Goal: Find specific page/section: Find specific page/section

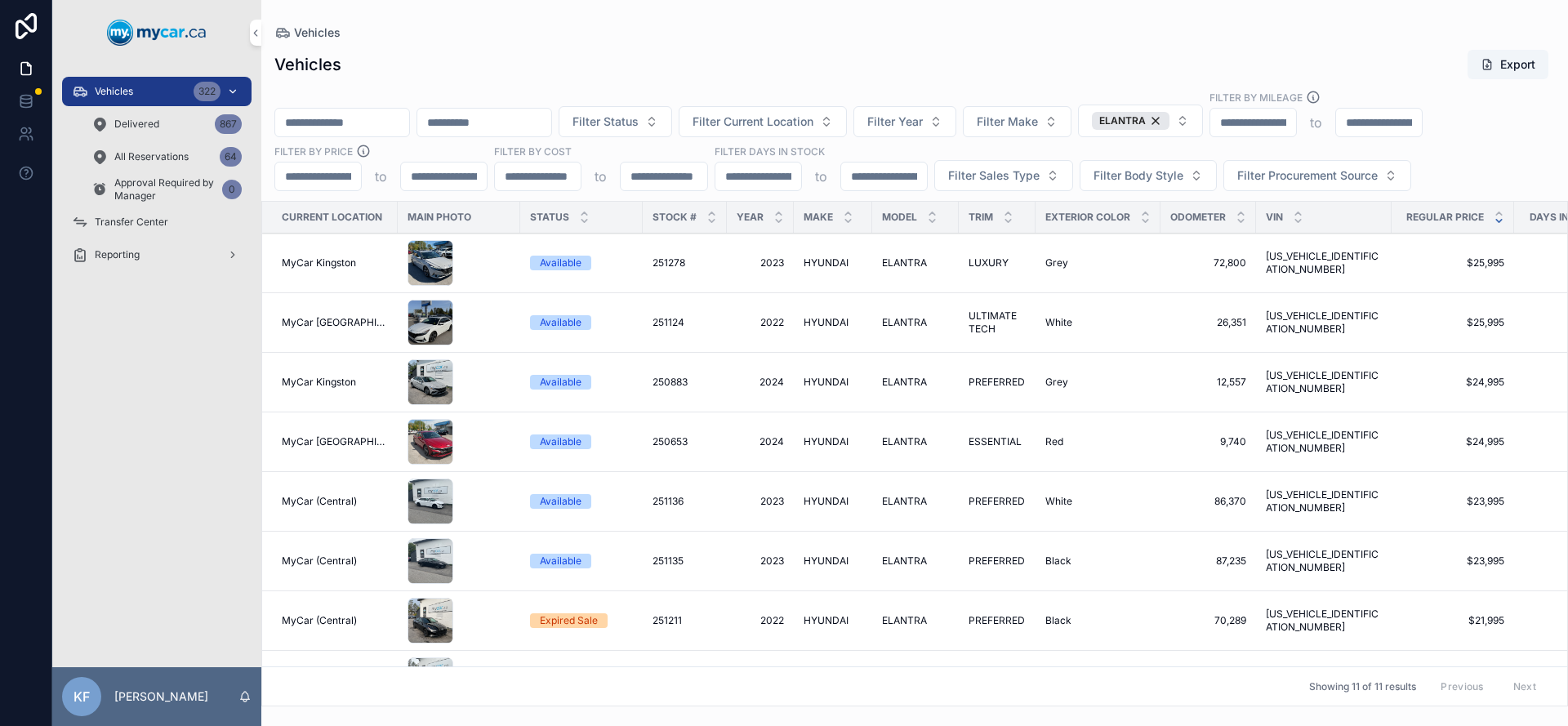
scroll to position [179, 0]
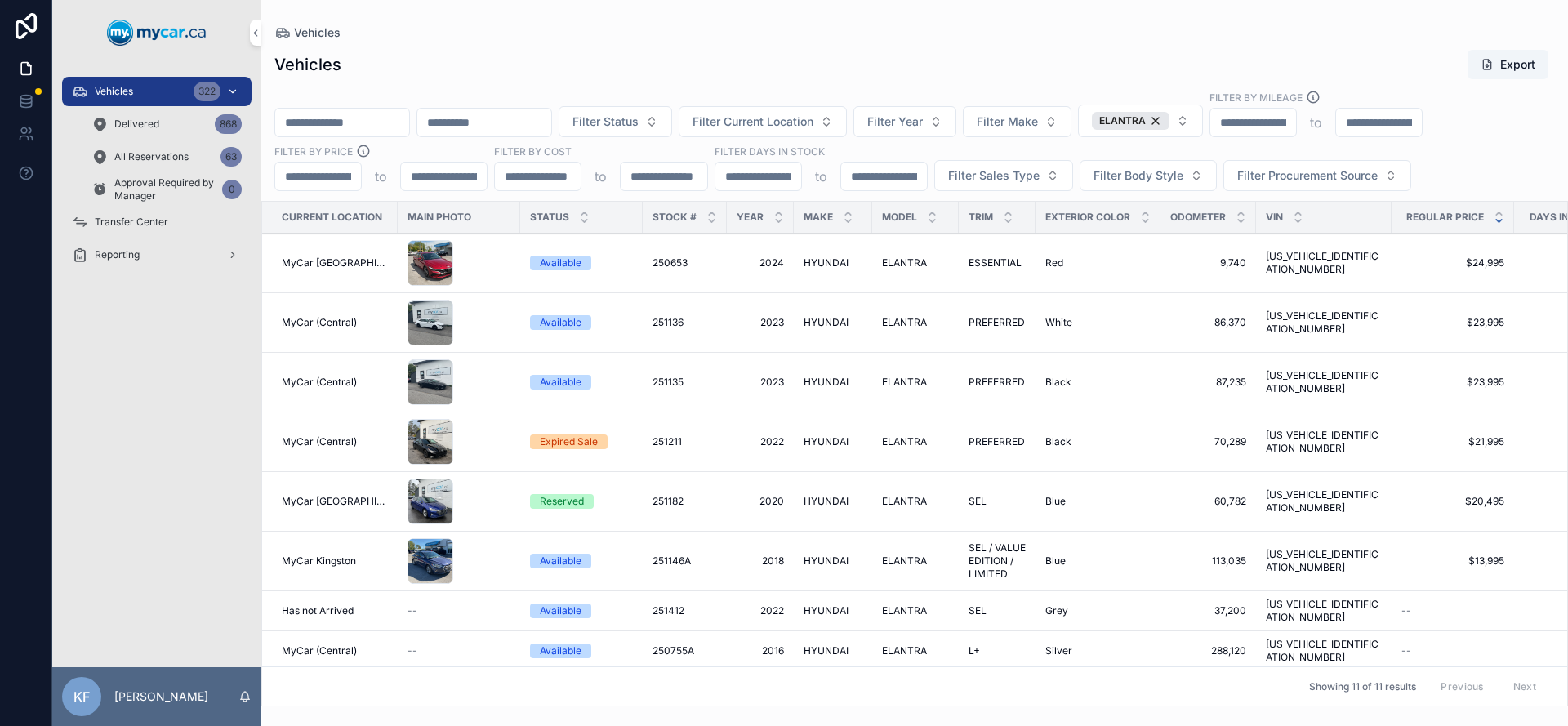
click at [158, 93] on div "Vehicles 322" at bounding box center [157, 91] width 170 height 26
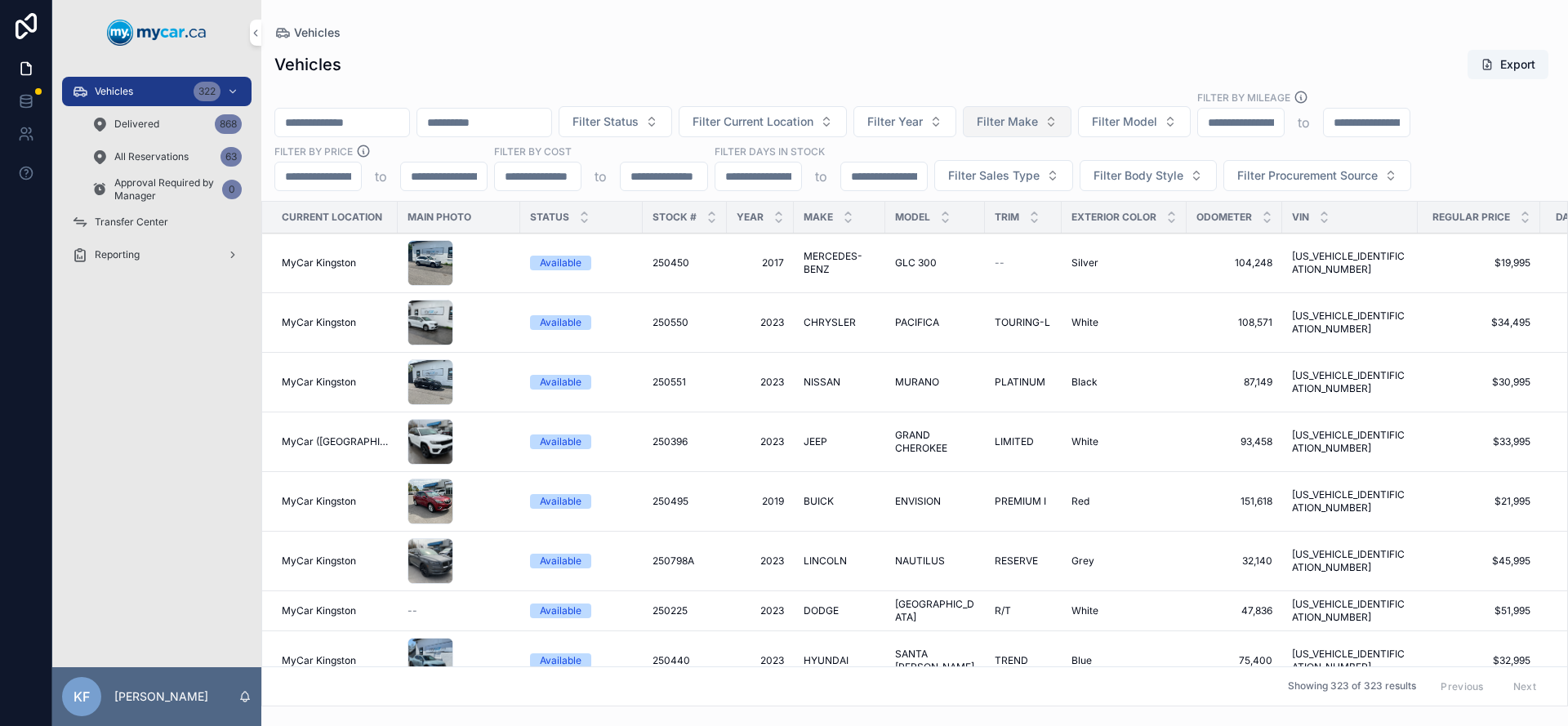
click at [1039, 121] on span "Filter Make" at bounding box center [1007, 122] width 61 height 17
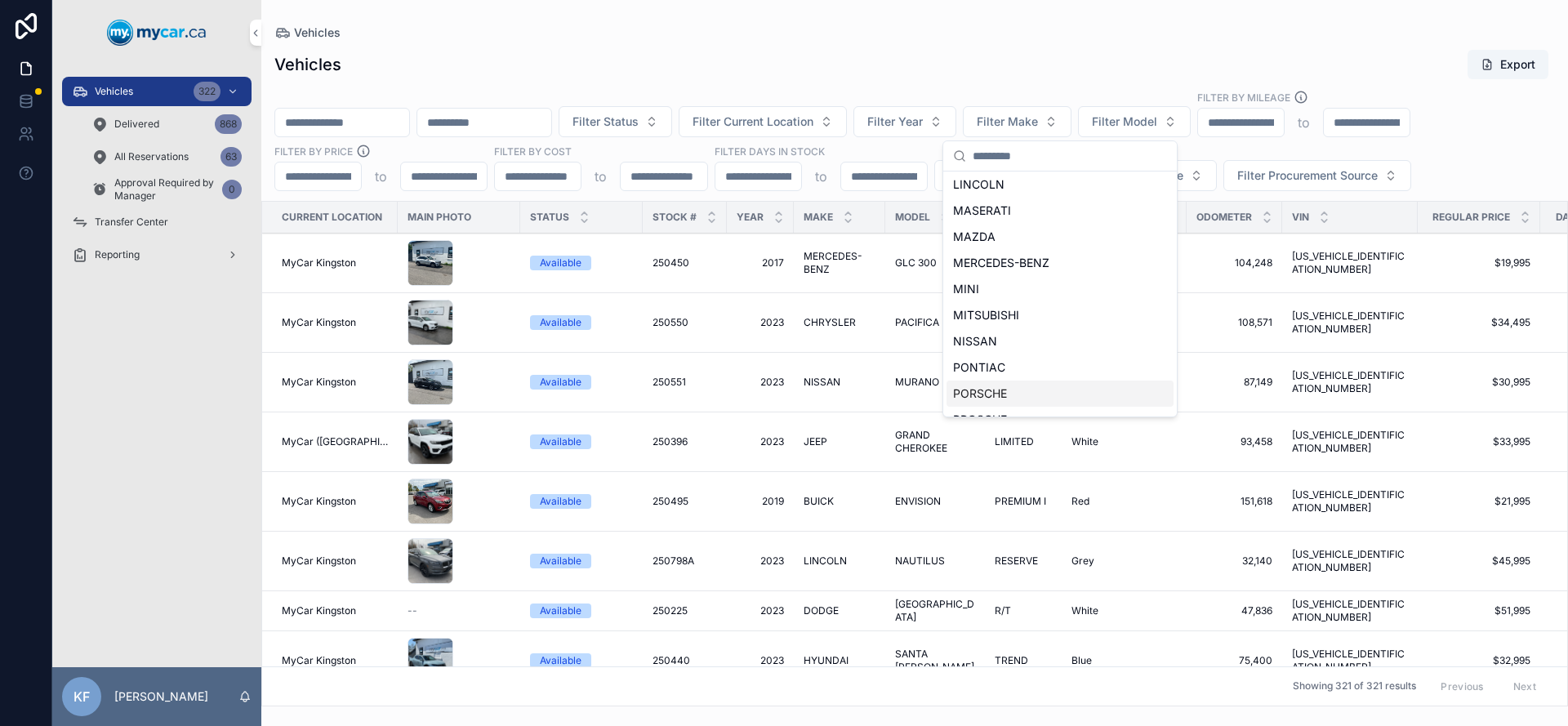
scroll to position [780, 0]
click at [1001, 345] on div "TOYOTA" at bounding box center [1060, 347] width 227 height 26
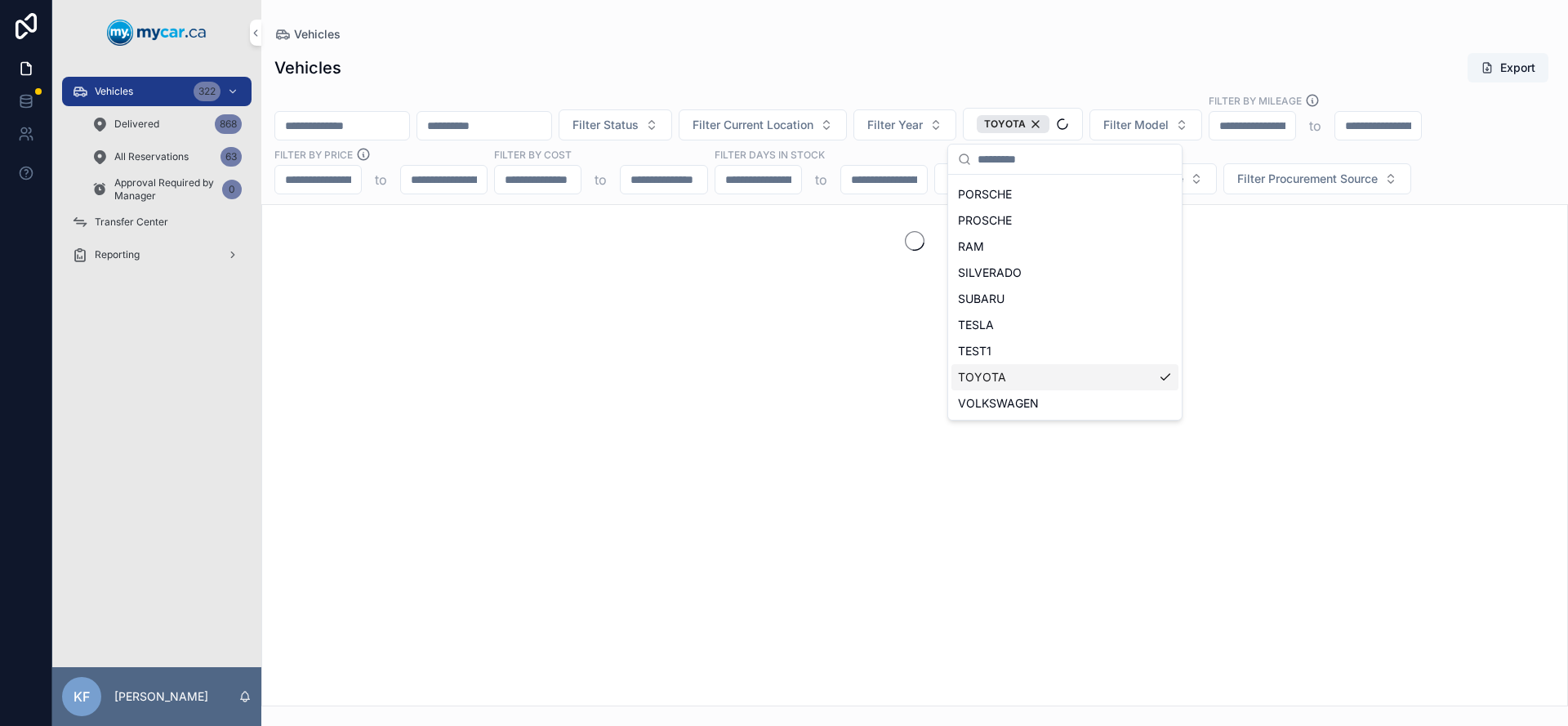
scroll to position [807, 0]
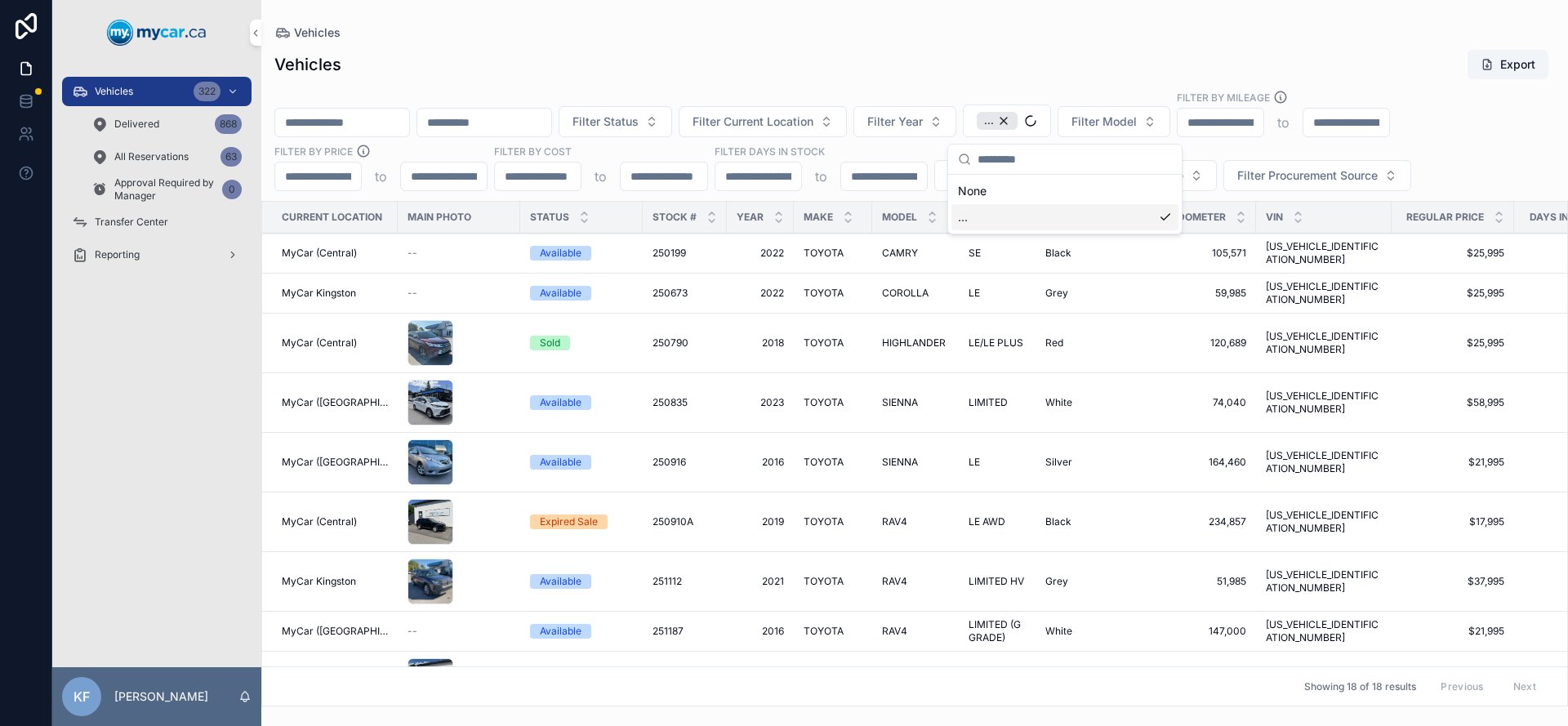
click at [766, 53] on div "Vehicles Export" at bounding box center [915, 64] width 1281 height 31
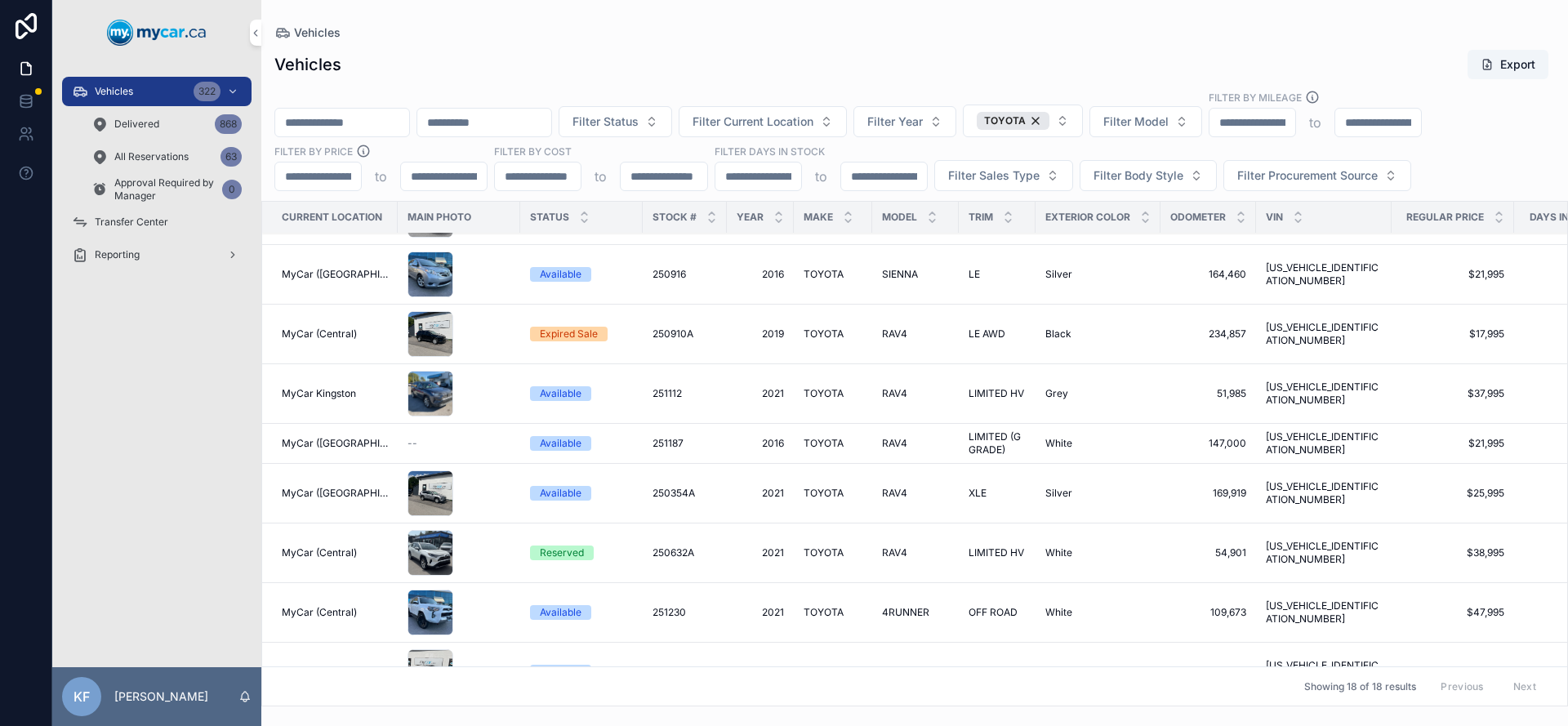
scroll to position [189, 0]
click at [569, 537] on td "Reserved" at bounding box center [581, 552] width 123 height 59
click at [569, 545] on div "Reserved" at bounding box center [562, 552] width 44 height 15
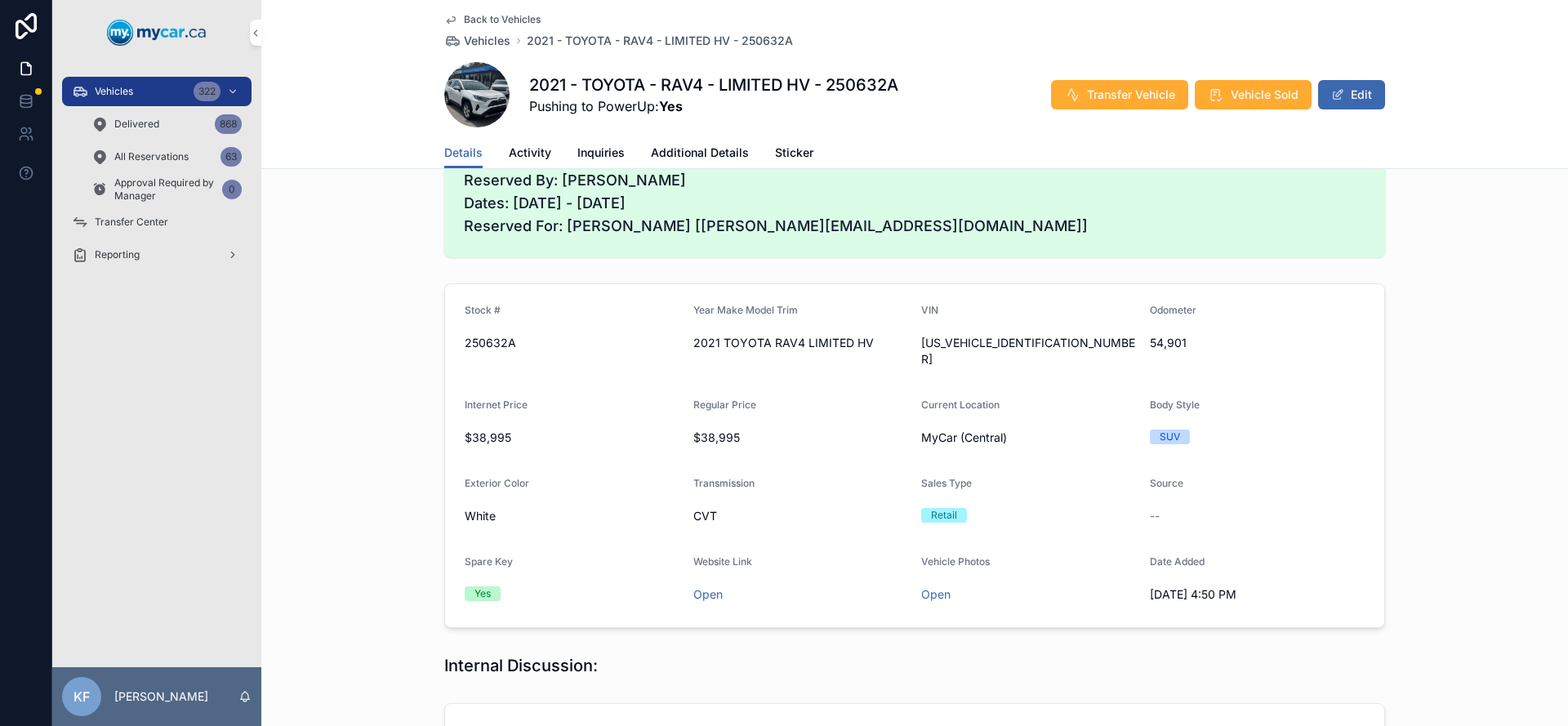
scroll to position [286, 0]
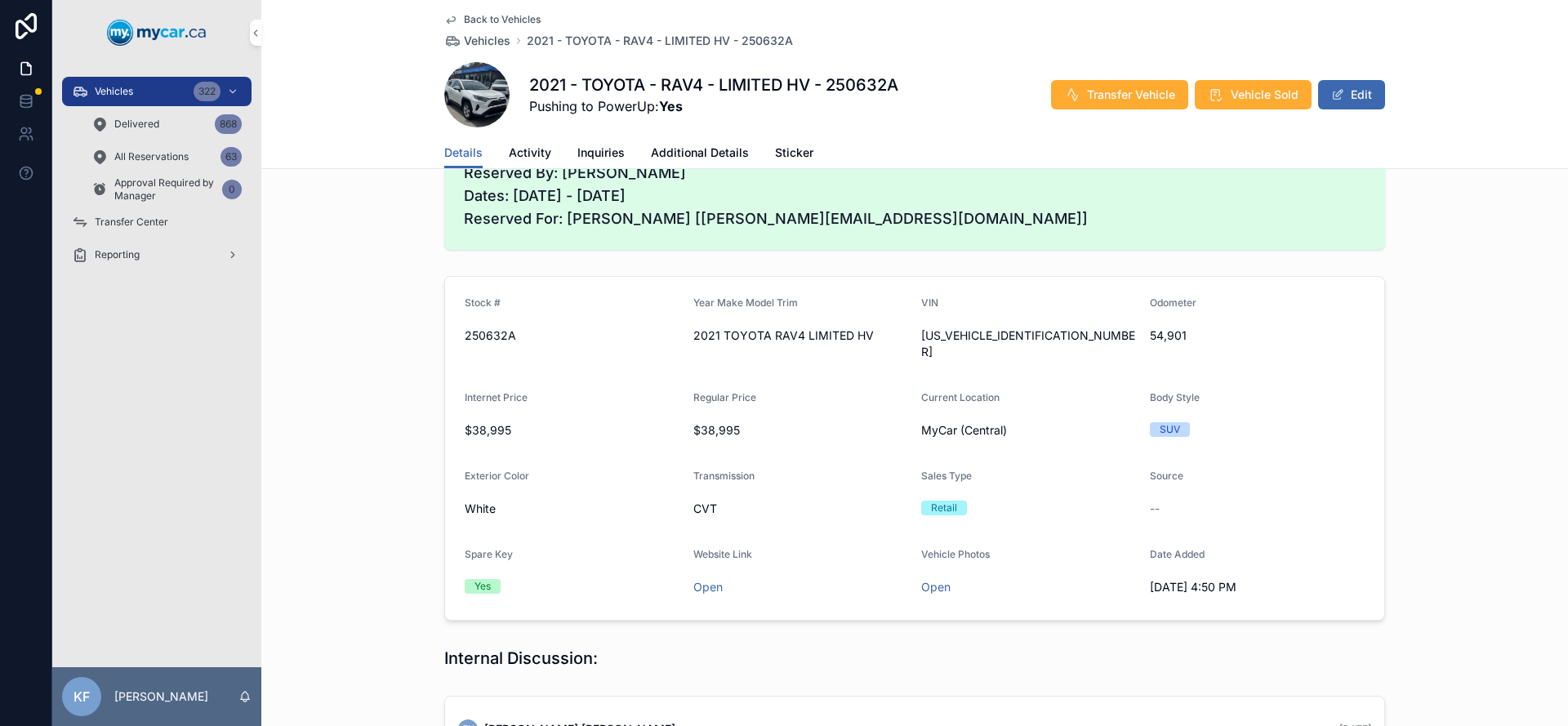
click at [948, 337] on span "[US_VEHICLE_IDENTIFICATION_NUMBER]" at bounding box center [1029, 343] width 215 height 33
copy span "[US_VEHICLE_IDENTIFICATION_NUMBER]"
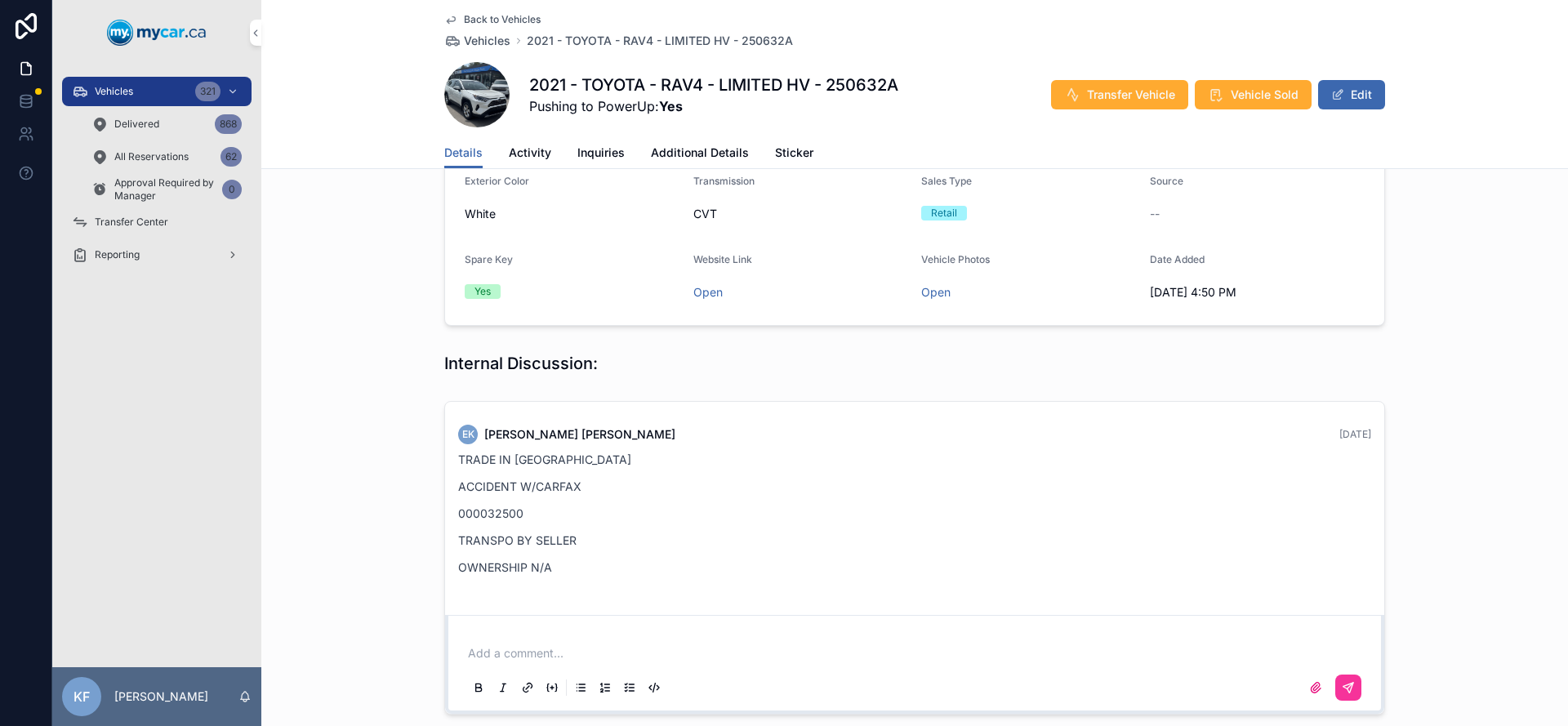
scroll to position [592, 0]
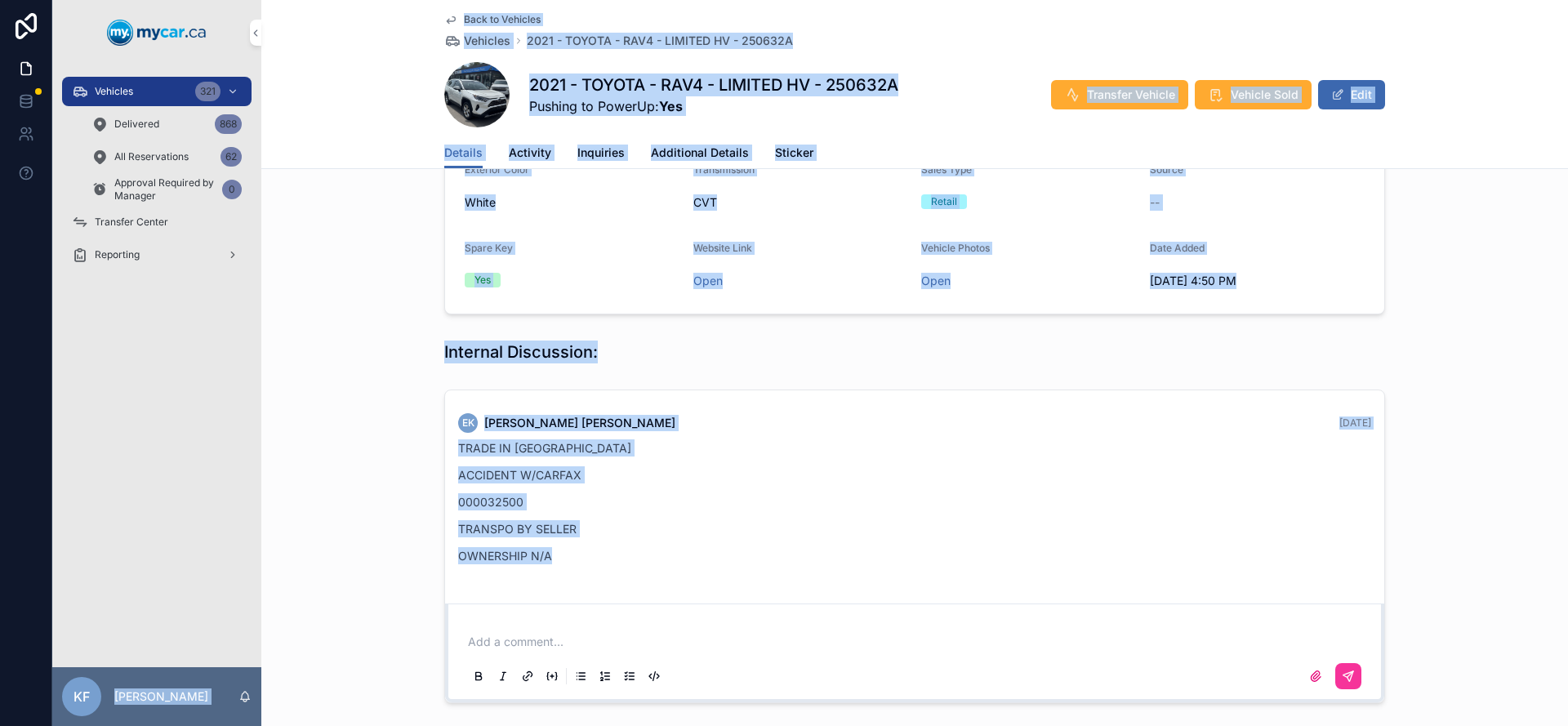
drag, startPoint x: 635, startPoint y: 543, endPoint x: 246, endPoint y: 285, distance: 466.8
click at [245, 284] on div "Vehicles 321 Delivered 868 All Reservations 62 Approval Required by Manager 0 T…" at bounding box center [811, 363] width 1516 height 726
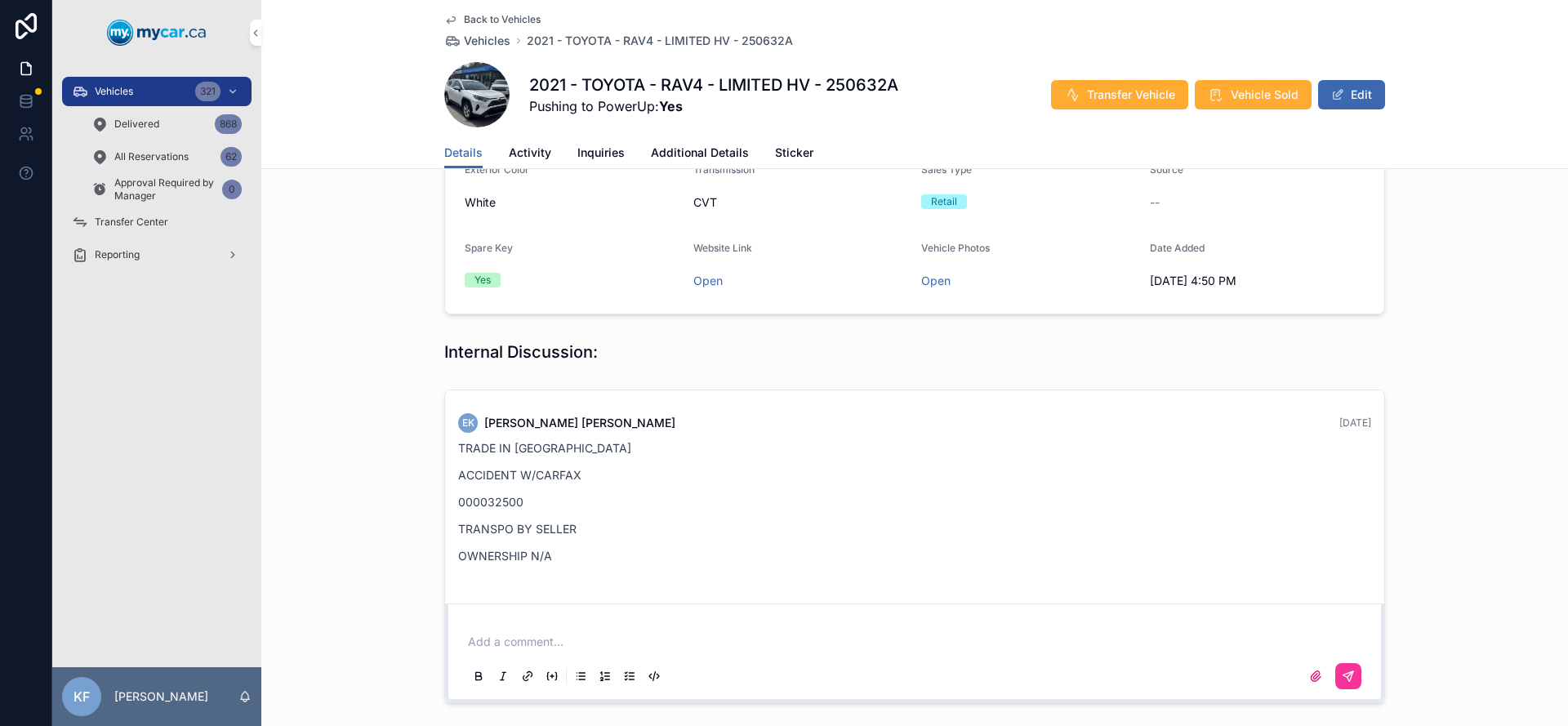
click at [302, 334] on div "Internal Discussion:" at bounding box center [914, 351] width 1307 height 36
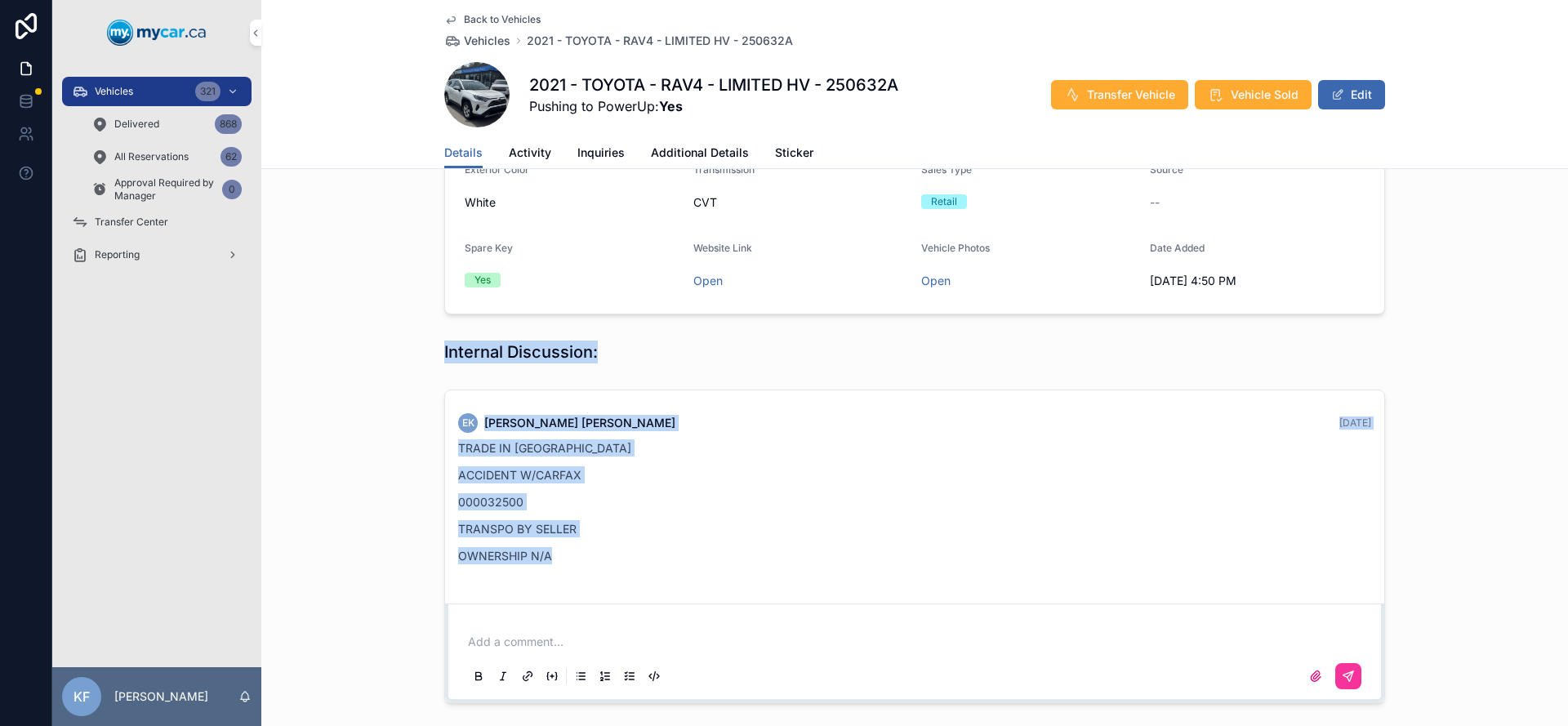
drag, startPoint x: 363, startPoint y: 345, endPoint x: 650, endPoint y: 606, distance: 387.9
click at [650, 606] on div "Days In Stock 42 Status Reserved Sales Type Retail 🧲 This vehicle is reserved E…" at bounding box center [914, 159] width 1307 height 1127
click at [1444, 654] on div "EK [PERSON_NAME] [DATE] TRADE IN [GEOGRAPHIC_DATA] ACCIDENT W/CARFAX 000032500 …" at bounding box center [914, 546] width 1307 height 326
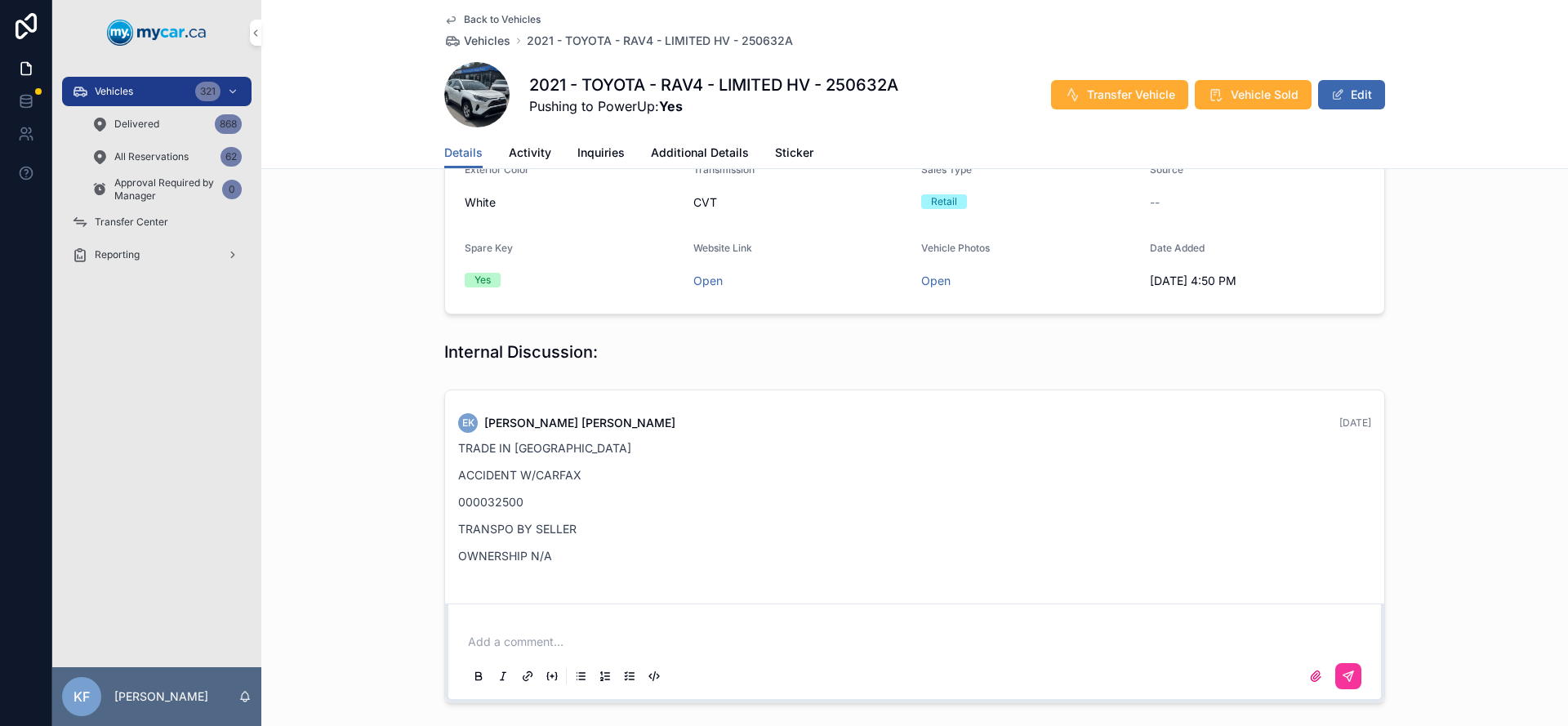
click at [1444, 654] on div "EK [PERSON_NAME] [DATE] TRADE IN [GEOGRAPHIC_DATA] ACCIDENT W/CARFAX 000032500 …" at bounding box center [914, 546] width 1307 height 326
drag, startPoint x: 1444, startPoint y: 654, endPoint x: 352, endPoint y: 289, distance: 1151.4
click at [286, 273] on div "Days In Stock 42 Status Reserved Sales Type Retail 🧲 This vehicle is reserved E…" at bounding box center [914, 159] width 1307 height 1127
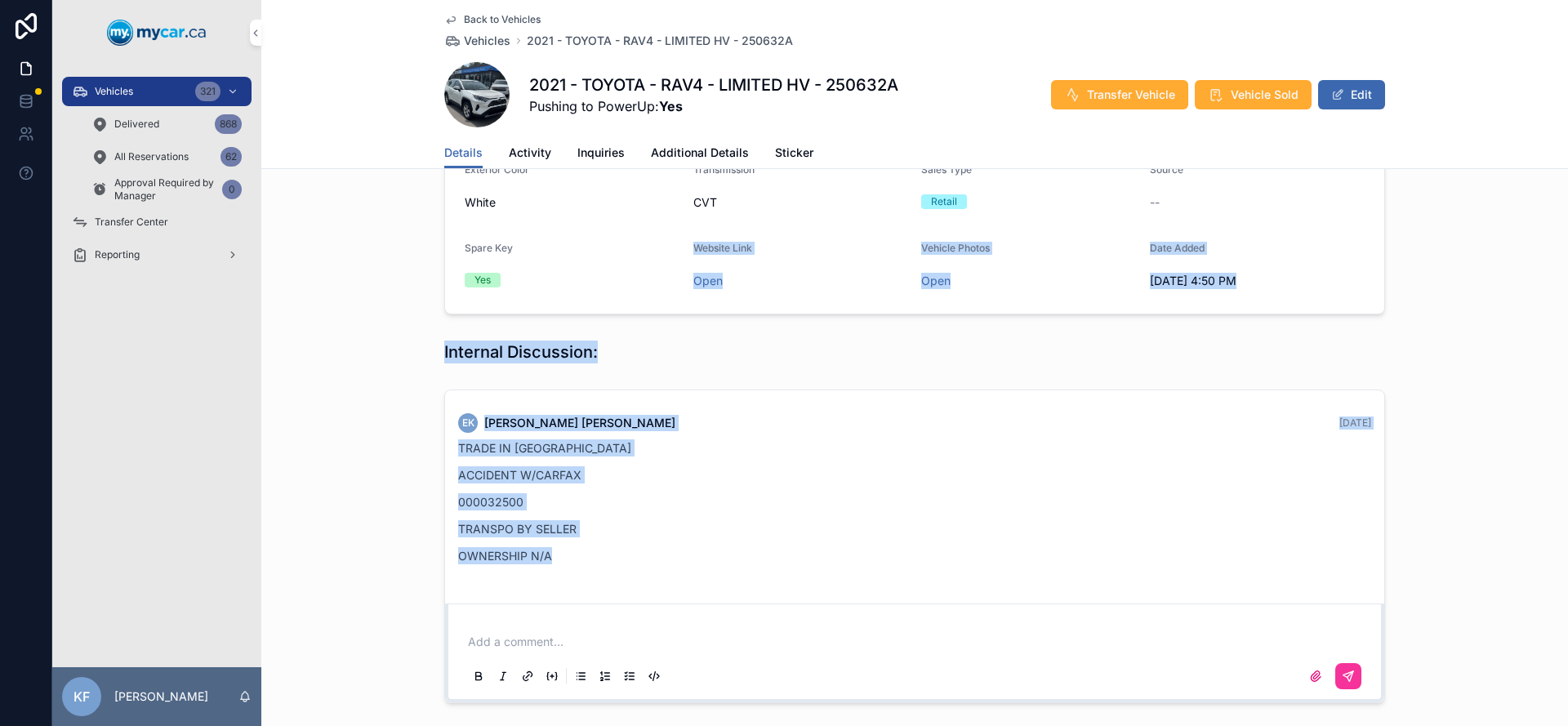
drag, startPoint x: 354, startPoint y: 285, endPoint x: 802, endPoint y: 605, distance: 550.5
click at [807, 610] on div "Days In Stock 42 Status Reserved Sales Type Retail 🧲 This vehicle is reserved E…" at bounding box center [914, 159] width 1307 height 1127
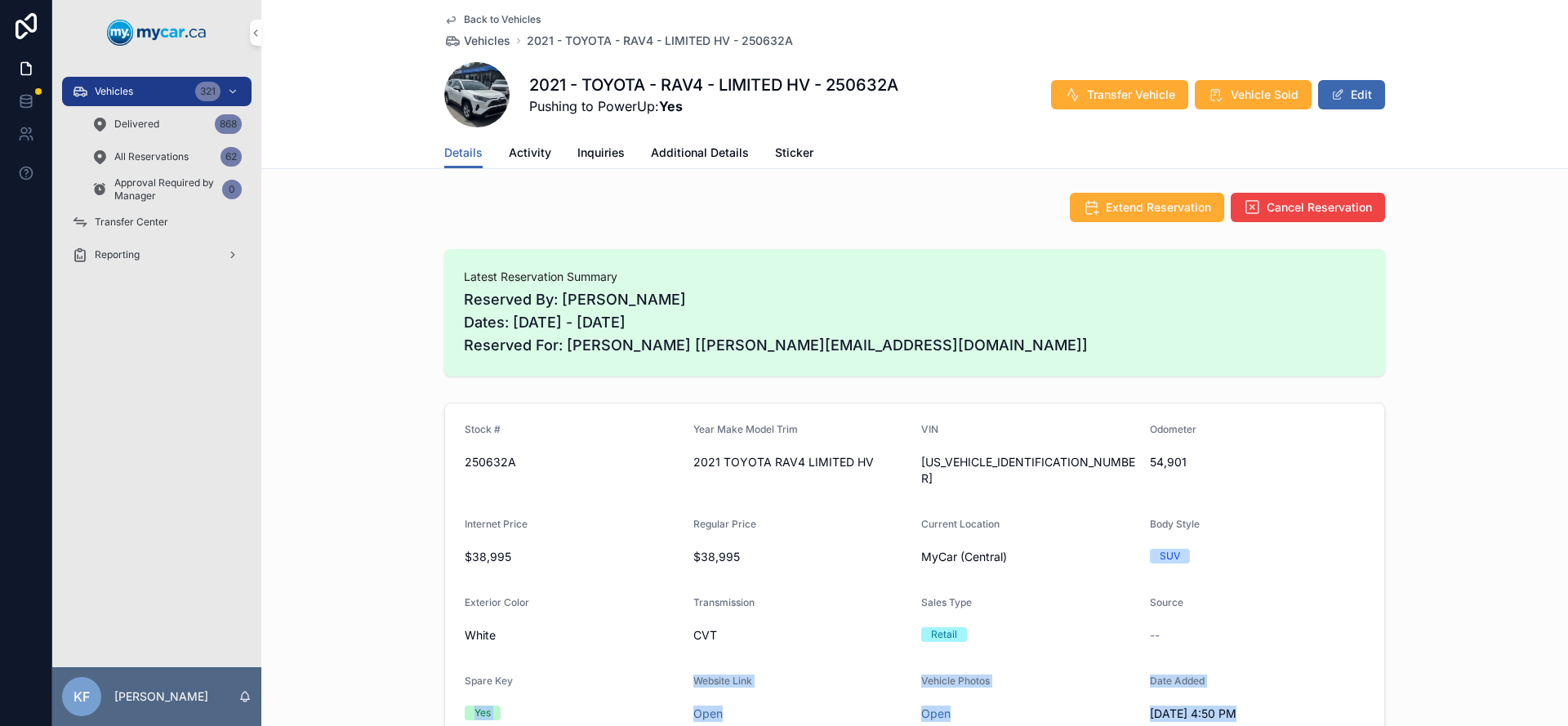
scroll to position [358, 0]
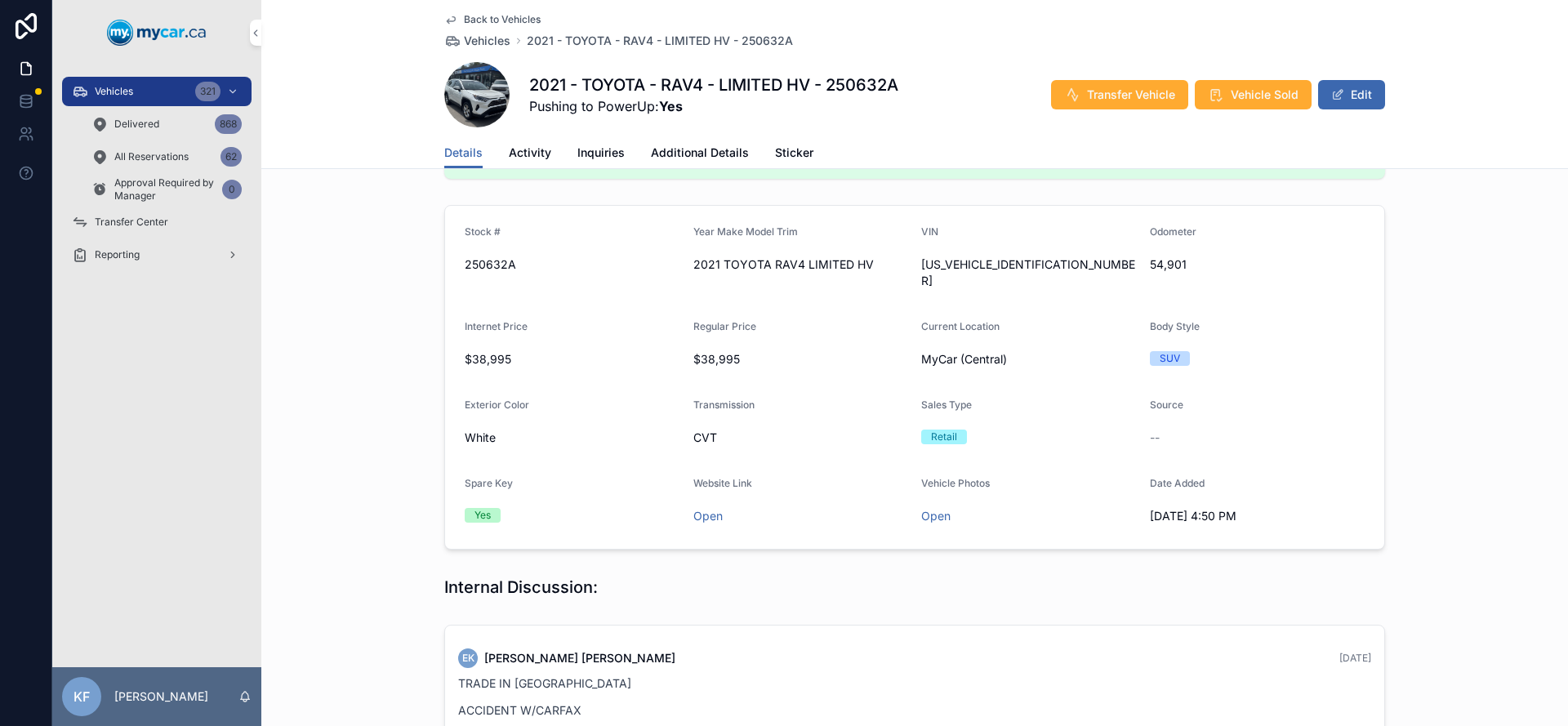
click at [969, 267] on span "[US_VEHICLE_IDENTIFICATION_NUMBER]" at bounding box center [1029, 272] width 215 height 33
click at [949, 262] on span "[US_VEHICLE_IDENTIFICATION_NUMBER]" at bounding box center [1029, 272] width 215 height 33
click at [984, 267] on span "[US_VEHICLE_IDENTIFICATION_NUMBER]" at bounding box center [1029, 272] width 215 height 33
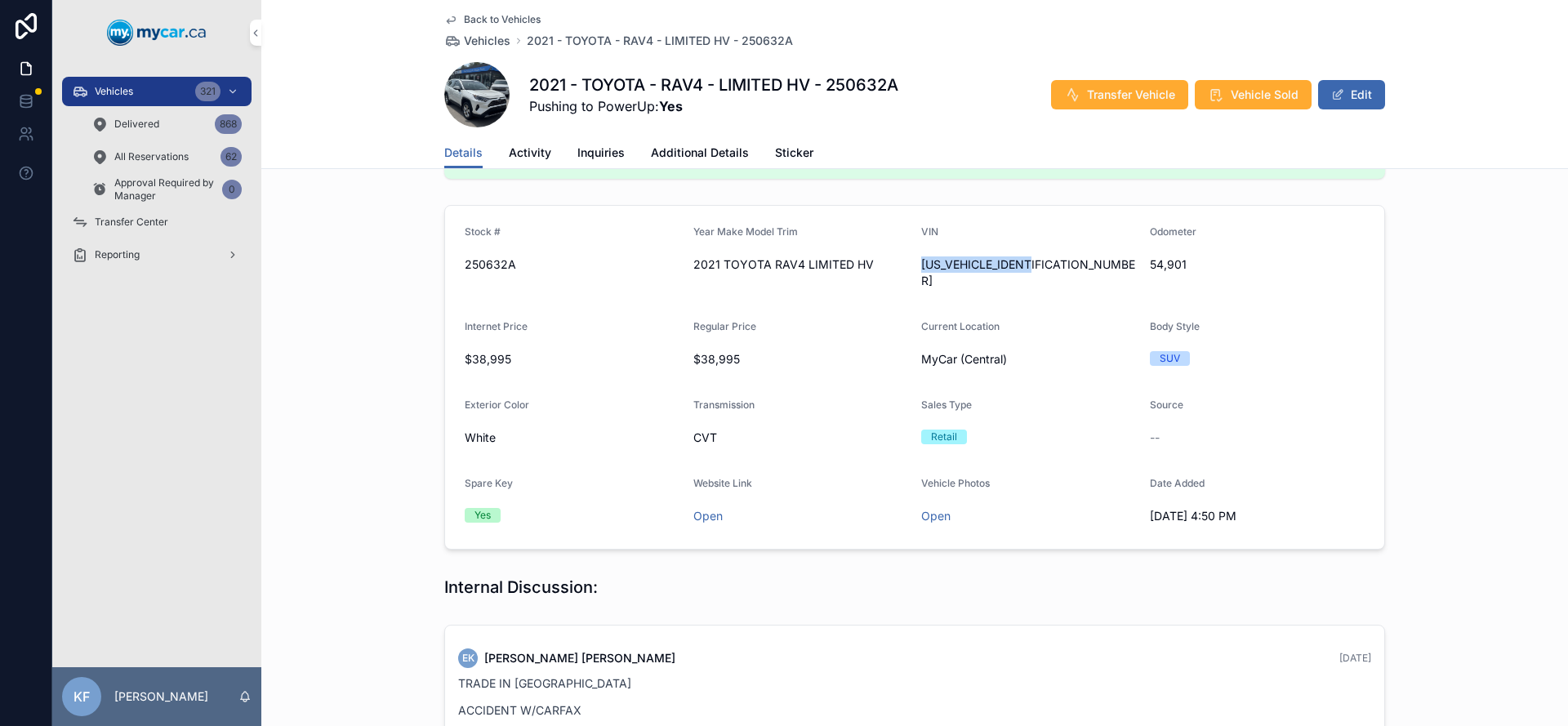
click at [984, 267] on span "[US_VEHICLE_IDENTIFICATION_NUMBER]" at bounding box center [1029, 272] width 215 height 33
copy span "[US_VEHICLE_IDENTIFICATION_NUMBER]"
